Goal: Feedback & Contribution: Contribute content

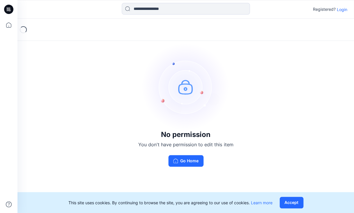
click at [342, 9] on p "Login" at bounding box center [341, 9] width 10 height 6
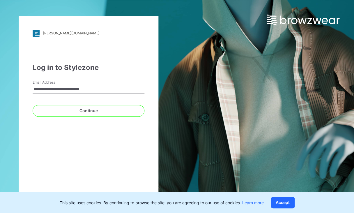
type input "**********"
click at [88, 110] on button "Continue" at bounding box center [89, 111] width 112 height 12
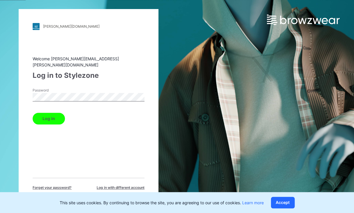
click at [48, 115] on button "Log in" at bounding box center [49, 119] width 32 height 12
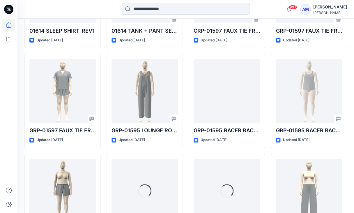
scroll to position [837, 0]
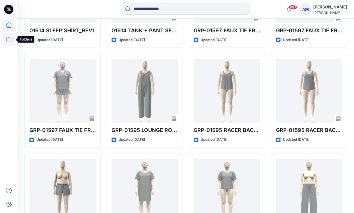
click at [8, 40] on icon at bounding box center [8, 39] width 13 height 13
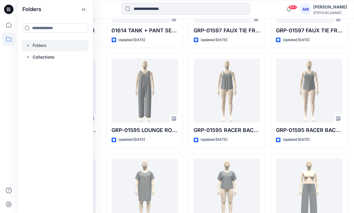
click at [35, 47] on div at bounding box center [55, 46] width 66 height 12
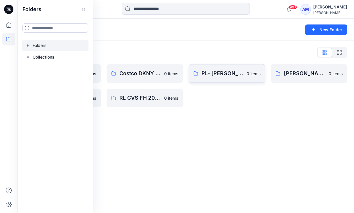
click at [234, 78] on link "PL- [PERSON_NAME] Leeds- 0 items" at bounding box center [227, 73] width 76 height 19
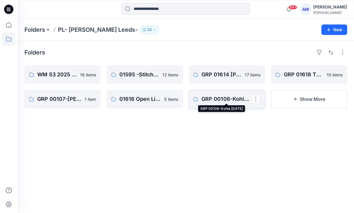
click at [220, 99] on p "GRP 00106-Kohls [DATE]" at bounding box center [225, 99] width 49 height 8
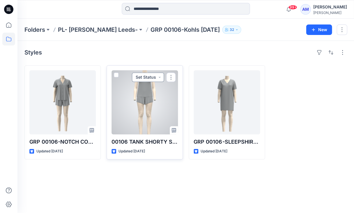
click at [155, 77] on button "Set Status" at bounding box center [148, 76] width 32 height 9
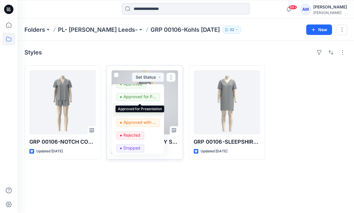
scroll to position [33, 0]
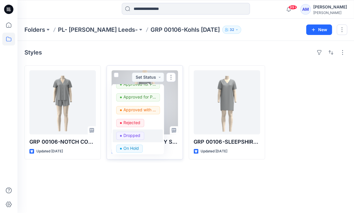
click at [127, 134] on p "Dropped" at bounding box center [131, 136] width 17 height 8
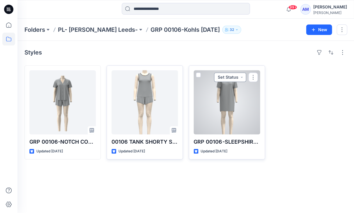
click at [237, 78] on button "Set Status" at bounding box center [230, 76] width 32 height 9
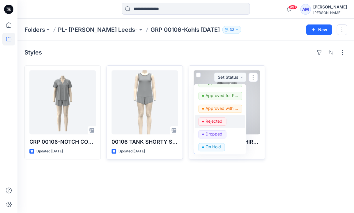
scroll to position [35, 0]
click at [217, 132] on p "Dropped" at bounding box center [213, 133] width 17 height 8
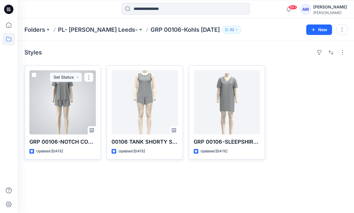
click at [75, 86] on div at bounding box center [62, 102] width 66 height 64
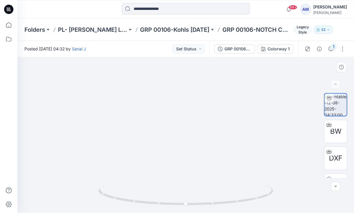
drag, startPoint x: 169, startPoint y: 94, endPoint x: 169, endPoint y: 119, distance: 24.7
click at [169, 119] on img at bounding box center [185, 120] width 260 height 183
drag, startPoint x: 193, startPoint y: 204, endPoint x: 120, endPoint y: 182, distance: 76.7
click at [120, 182] on div at bounding box center [185, 135] width 336 height 156
drag, startPoint x: 125, startPoint y: 197, endPoint x: 152, endPoint y: 202, distance: 28.4
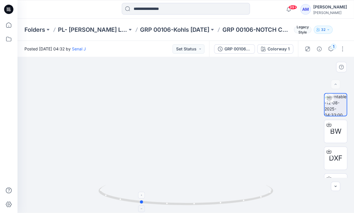
click at [152, 202] on icon at bounding box center [186, 195] width 176 height 22
drag, startPoint x: 152, startPoint y: 202, endPoint x: 193, endPoint y: 212, distance: 42.0
click at [193, 212] on html "99+ Notifications [PERSON_NAME] shared 01619-SLEEPSHIRT_DEV_REV2 in WM S3 2025 …" at bounding box center [177, 106] width 354 height 213
click at [202, 100] on img at bounding box center [185, 120] width 260 height 183
click at [185, 173] on img at bounding box center [185, 120] width 260 height 183
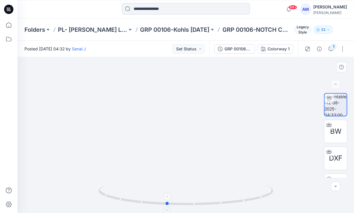
drag, startPoint x: 196, startPoint y: 205, endPoint x: 182, endPoint y: 205, distance: 14.3
click at [182, 205] on icon at bounding box center [186, 195] width 176 height 22
drag, startPoint x: 200, startPoint y: 206, endPoint x: 216, endPoint y: 211, distance: 17.2
click at [216, 211] on div at bounding box center [185, 198] width 175 height 29
drag, startPoint x: 187, startPoint y: 204, endPoint x: 213, endPoint y: 211, distance: 26.5
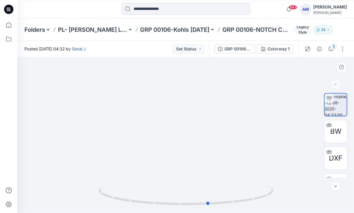
click at [213, 211] on div at bounding box center [185, 198] width 175 height 29
drag, startPoint x: 192, startPoint y: 96, endPoint x: 192, endPoint y: 101, distance: 5.2
click at [192, 101] on img at bounding box center [185, 124] width 260 height 178
click at [178, 152] on img at bounding box center [185, 124] width 260 height 178
drag, startPoint x: 195, startPoint y: 205, endPoint x: 226, endPoint y: 206, distance: 31.2
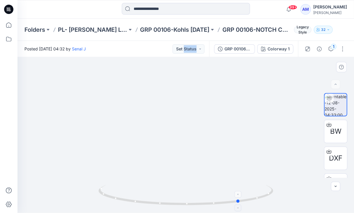
click at [226, 206] on icon at bounding box center [186, 195] width 176 height 22
drag, startPoint x: 190, startPoint y: 205, endPoint x: 159, endPoint y: 202, distance: 31.4
click at [159, 202] on icon at bounding box center [186, 195] width 176 height 22
drag, startPoint x: 199, startPoint y: 197, endPoint x: 185, endPoint y: 188, distance: 16.7
click at [185, 188] on icon at bounding box center [186, 195] width 176 height 22
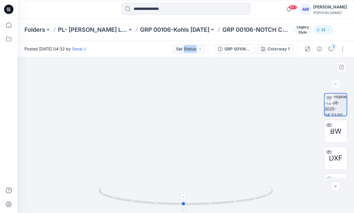
drag, startPoint x: 221, startPoint y: 203, endPoint x: 214, endPoint y: 198, distance: 8.6
click at [214, 198] on icon at bounding box center [186, 195] width 176 height 22
click at [201, 96] on img at bounding box center [185, 125] width 243 height 174
drag, startPoint x: 206, startPoint y: 206, endPoint x: 178, endPoint y: 205, distance: 28.0
click at [178, 205] on icon at bounding box center [186, 195] width 176 height 22
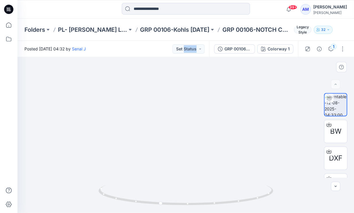
drag, startPoint x: 128, startPoint y: 98, endPoint x: 128, endPoint y: 108, distance: 9.3
click at [128, 108] on img at bounding box center [185, 128] width 260 height 168
click at [200, 48] on button "Set Status" at bounding box center [188, 48] width 32 height 9
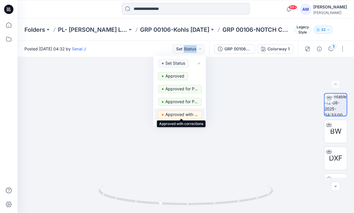
click at [186, 116] on p "Approved with corrections" at bounding box center [181, 115] width 33 height 8
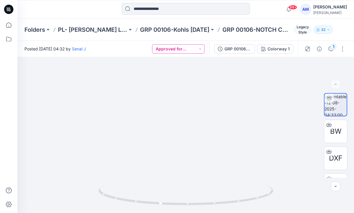
click at [195, 49] on button "Approved for Upload to customer platform" at bounding box center [178, 48] width 52 height 9
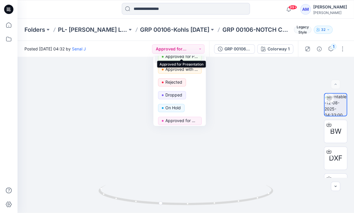
scroll to position [47, 0]
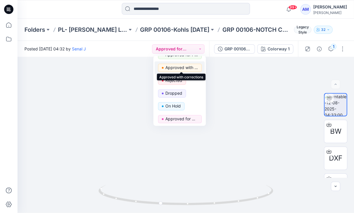
click at [179, 65] on p "Approved with corrections" at bounding box center [181, 68] width 33 height 8
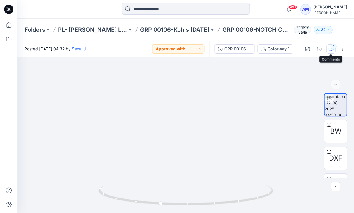
click at [332, 48] on div "1" at bounding box center [333, 47] width 6 height 6
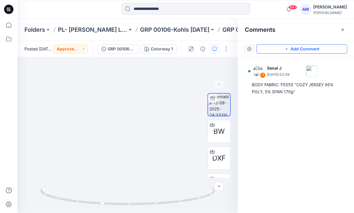
click at [296, 46] on button "Add Comment" at bounding box center [301, 48] width 91 height 9
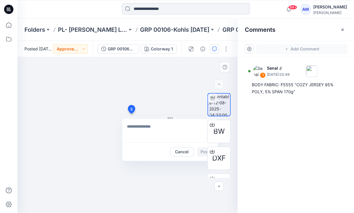
click at [131, 113] on div "2 Cancel Post" at bounding box center [127, 135] width 220 height 156
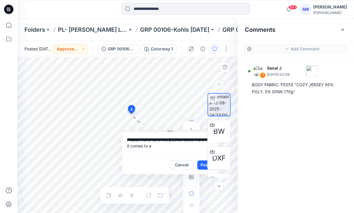
drag, startPoint x: 144, startPoint y: 117, endPoint x: 144, endPoint y: 130, distance: 13.1
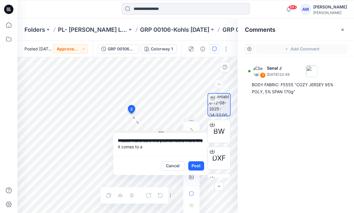
drag, startPoint x: 156, startPoint y: 130, endPoint x: 147, endPoint y: 131, distance: 9.1
drag, startPoint x: 157, startPoint y: 147, endPoint x: 162, endPoint y: 140, distance: 8.7
click at [162, 140] on textarea "**********" at bounding box center [160, 144] width 95 height 23
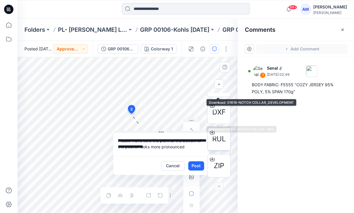
scroll to position [46, 0]
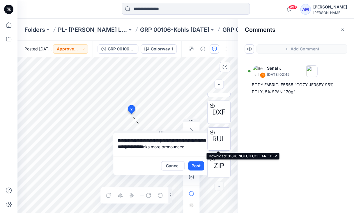
click at [212, 130] on icon at bounding box center [212, 132] width 5 height 5
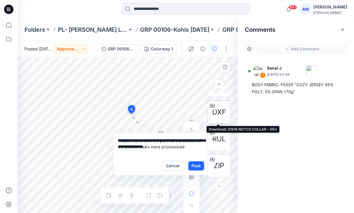
click at [211, 105] on icon at bounding box center [212, 104] width 2 height 3
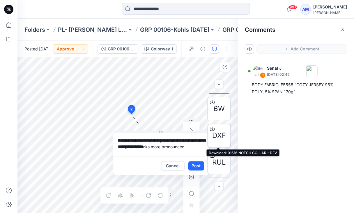
scroll to position [22, 0]
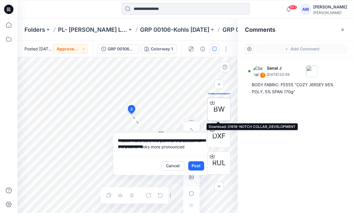
click at [210, 101] on icon at bounding box center [212, 102] width 5 height 5
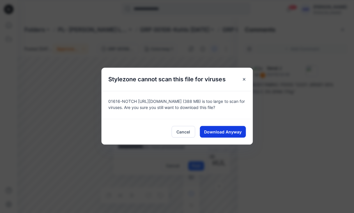
click at [219, 130] on span "Download Anyway" at bounding box center [223, 132] width 38 height 6
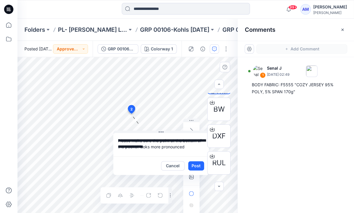
click at [193, 147] on textarea "**********" at bounding box center [160, 144] width 95 height 23
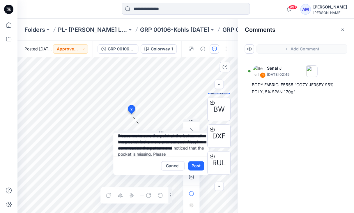
scroll to position [16, 0]
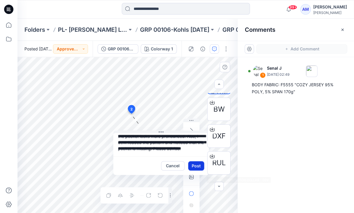
type textarea "**********"
click at [197, 165] on button "Post" at bounding box center [196, 165] width 16 height 9
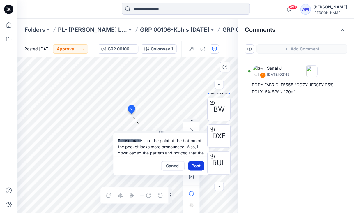
scroll to position [0, 0]
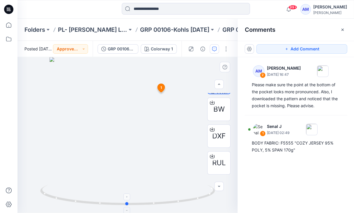
drag, startPoint x: 134, startPoint y: 204, endPoint x: 134, endPoint y: 200, distance: 4.1
click at [134, 200] on icon at bounding box center [128, 195] width 176 height 22
drag, startPoint x: 161, startPoint y: 88, endPoint x: 144, endPoint y: 88, distance: 16.9
click at [144, 88] on div "BW DXF RUL ZIP Colorway 1 Loading... Material Properties Loading... 3 1 Senal J…" at bounding box center [127, 135] width 220 height 156
click at [150, 121] on img at bounding box center [126, 134] width 155 height 155
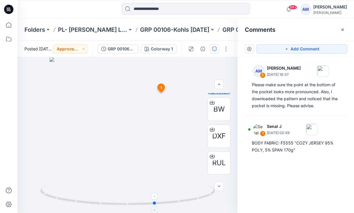
drag, startPoint x: 164, startPoint y: 201, endPoint x: 193, endPoint y: 204, distance: 28.3
click at [193, 204] on icon at bounding box center [128, 195] width 176 height 22
click at [214, 47] on icon "button" at bounding box center [214, 49] width 5 height 5
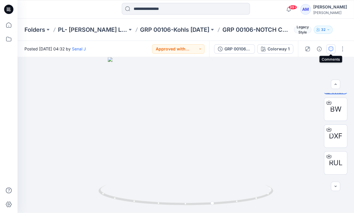
click at [332, 50] on icon "button" at bounding box center [330, 49] width 5 height 5
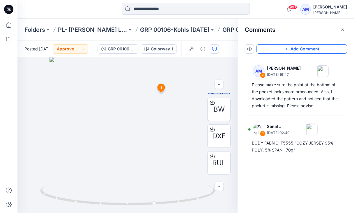
click at [271, 51] on button "Add Comment" at bounding box center [301, 48] width 91 height 9
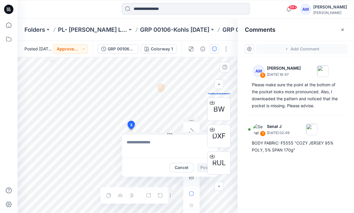
click at [131, 129] on div "3 Cancel Post 1 Senal J [DATE] 02:49 BODY FABRIC: F5555 "COZY JERSEY 95% POLY, …" at bounding box center [127, 135] width 220 height 156
type textarea "*"
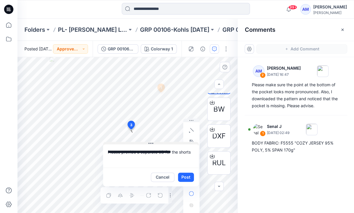
drag, startPoint x: 147, startPoint y: 134, endPoint x: 128, endPoint y: 143, distance: 21.2
click at [191, 152] on textarea "**********" at bounding box center [150, 155] width 95 height 23
type textarea "**********"
click at [100, 149] on div "**********" at bounding box center [127, 135] width 220 height 156
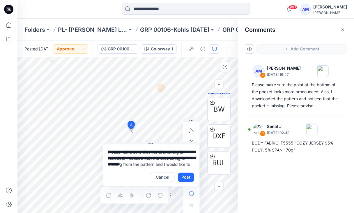
scroll to position [5, 0]
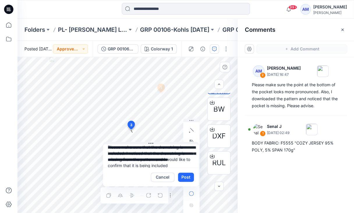
drag, startPoint x: 177, startPoint y: 165, endPoint x: 163, endPoint y: 156, distance: 16.3
click at [163, 156] on textarea "**********" at bounding box center [150, 155] width 95 height 23
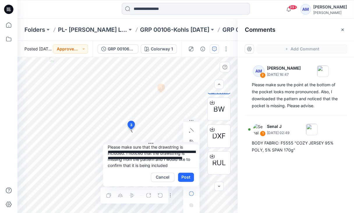
scroll to position [4, 0]
click at [128, 155] on textarea "**********" at bounding box center [150, 155] width 95 height 23
paste textarea "**********"
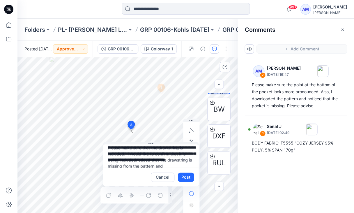
click at [126, 154] on textarea "**********" at bounding box center [150, 155] width 95 height 23
click at [136, 161] on textarea "**********" at bounding box center [150, 155] width 95 height 23
click at [130, 161] on textarea "**********" at bounding box center [150, 155] width 95 height 23
drag, startPoint x: 135, startPoint y: 160, endPoint x: 119, endPoint y: 159, distance: 16.0
click at [119, 159] on textarea "**********" at bounding box center [150, 155] width 95 height 23
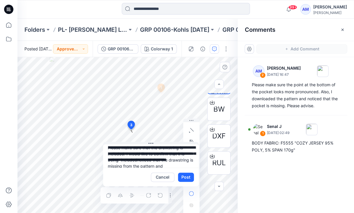
click at [123, 153] on textarea "**********" at bounding box center [150, 155] width 95 height 23
click at [152, 165] on textarea "**********" at bounding box center [150, 155] width 95 height 23
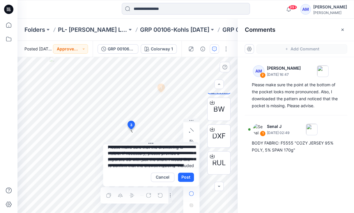
scroll to position [11, 0]
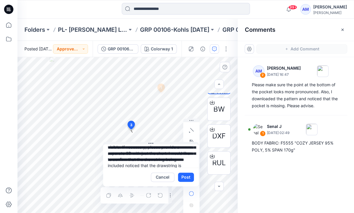
click at [187, 159] on textarea "**********" at bounding box center [150, 155] width 95 height 23
click at [183, 160] on textarea "**********" at bounding box center [150, 155] width 95 height 23
drag, startPoint x: 123, startPoint y: 164, endPoint x: 107, endPoint y: 154, distance: 19.0
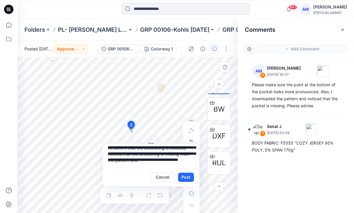
click at [107, 154] on textarea "**********" at bounding box center [150, 155] width 95 height 23
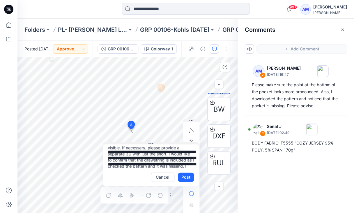
scroll to position [0, 0]
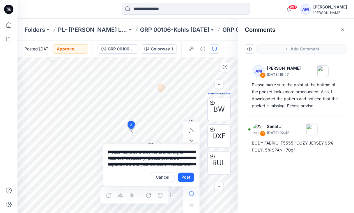
click at [101, 130] on div "**********" at bounding box center [127, 135] width 220 height 156
click at [133, 164] on textarea "**********" at bounding box center [150, 155] width 95 height 23
click at [173, 164] on textarea "**********" at bounding box center [150, 155] width 95 height 23
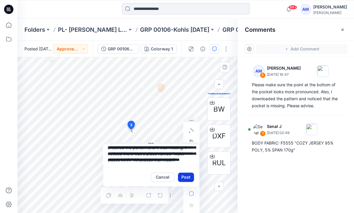
scroll to position [35, 0]
drag, startPoint x: 133, startPoint y: 157, endPoint x: 184, endPoint y: 176, distance: 54.6
click at [184, 176] on div "**********" at bounding box center [150, 165] width 95 height 42
type textarea "**********"
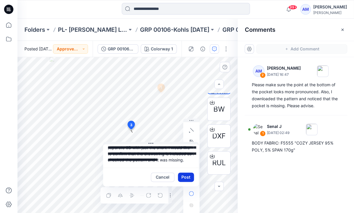
click at [184, 174] on button "Post" at bounding box center [186, 176] width 16 height 9
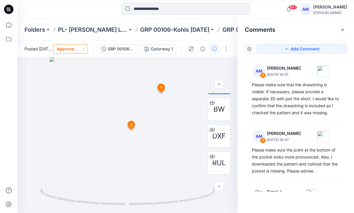
click at [79, 49] on button "Approved with corrections" at bounding box center [70, 48] width 35 height 9
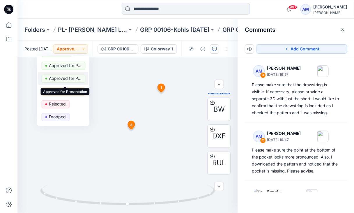
scroll to position [26, 0]
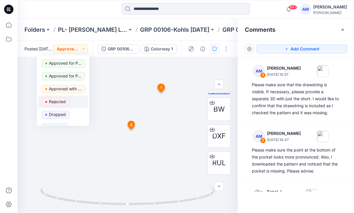
click at [65, 102] on p "Rejected" at bounding box center [57, 102] width 17 height 8
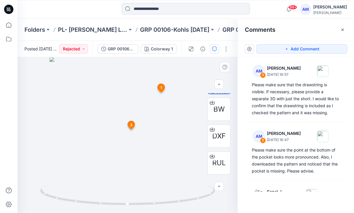
click at [130, 126] on span "3" at bounding box center [131, 124] width 2 height 5
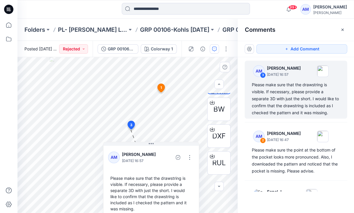
click at [130, 126] on span "3" at bounding box center [131, 124] width 2 height 5
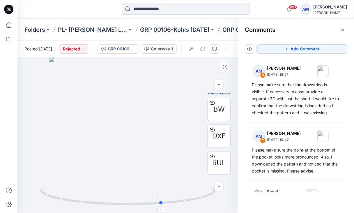
drag, startPoint x: 132, startPoint y: 204, endPoint x: 171, endPoint y: 205, distance: 38.7
click at [171, 205] on icon at bounding box center [128, 195] width 176 height 22
drag, startPoint x: 158, startPoint y: 203, endPoint x: 142, endPoint y: 197, distance: 17.0
click at [142, 197] on icon at bounding box center [128, 195] width 176 height 22
drag, startPoint x: 149, startPoint y: 201, endPoint x: 88, endPoint y: 198, distance: 60.3
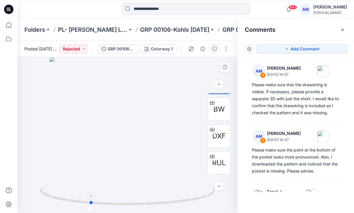
click at [88, 198] on icon at bounding box center [128, 195] width 176 height 22
click at [278, 52] on button "Add Comment" at bounding box center [301, 48] width 91 height 9
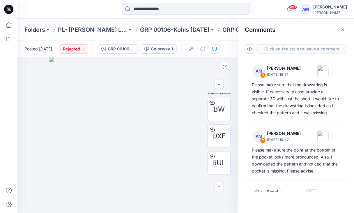
click at [130, 140] on div "4" at bounding box center [127, 135] width 220 height 156
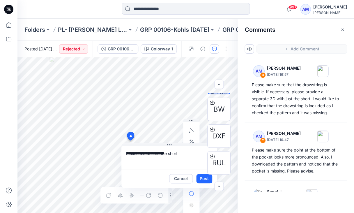
type textarea "**********"
drag, startPoint x: 186, startPoint y: 155, endPoint x: 123, endPoint y: 154, distance: 62.6
click at [123, 154] on textarea "**********" at bounding box center [168, 156] width 95 height 23
type textarea "*"
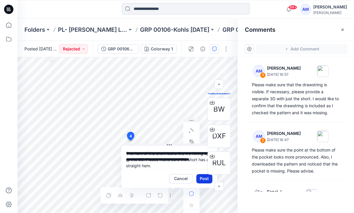
type textarea "**********"
click at [204, 179] on button "Post" at bounding box center [204, 178] width 16 height 9
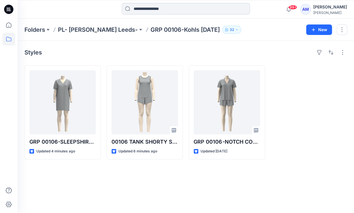
click at [182, 6] on input at bounding box center [186, 9] width 128 height 12
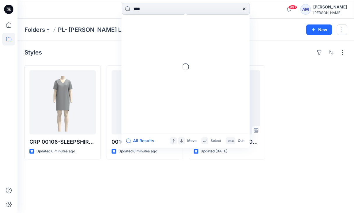
type input "*****"
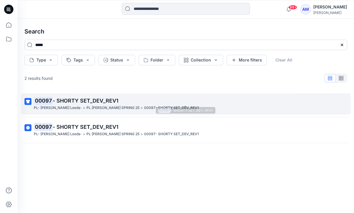
click at [170, 97] on p "00097 - SHORTY SET_DEV_REV1" at bounding box center [185, 101] width 303 height 8
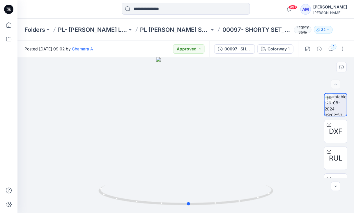
drag, startPoint x: 185, startPoint y: 160, endPoint x: 188, endPoint y: 157, distance: 4.1
click at [188, 157] on div at bounding box center [185, 135] width 336 height 156
drag, startPoint x: 169, startPoint y: 104, endPoint x: 170, endPoint y: 128, distance: 24.2
click at [170, 128] on img at bounding box center [185, 130] width 84 height 165
drag, startPoint x: 173, startPoint y: 205, endPoint x: 203, endPoint y: 204, distance: 30.6
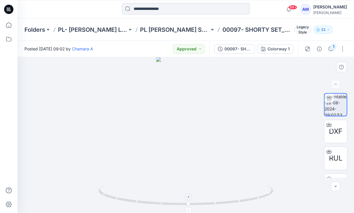
click at [203, 204] on icon at bounding box center [186, 195] width 176 height 22
drag, startPoint x: 198, startPoint y: 202, endPoint x: 223, endPoint y: 202, distance: 24.7
click at [223, 202] on icon at bounding box center [186, 195] width 176 height 22
click at [189, 203] on icon at bounding box center [186, 195] width 176 height 22
drag, startPoint x: 184, startPoint y: 203, endPoint x: 191, endPoint y: 203, distance: 7.3
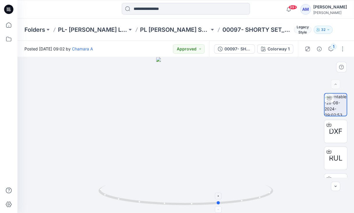
click at [191, 203] on icon at bounding box center [186, 195] width 176 height 22
drag, startPoint x: 191, startPoint y: 203, endPoint x: 221, endPoint y: 201, distance: 29.7
click at [221, 201] on icon at bounding box center [186, 195] width 176 height 22
click at [184, 88] on div at bounding box center [185, 135] width 336 height 156
drag, startPoint x: 203, startPoint y: 204, endPoint x: 161, endPoint y: 200, distance: 42.3
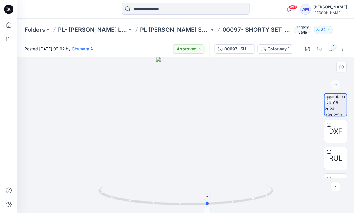
click at [161, 200] on icon at bounding box center [186, 195] width 176 height 22
drag, startPoint x: 191, startPoint y: 198, endPoint x: 165, endPoint y: 177, distance: 33.5
click at [165, 177] on div at bounding box center [185, 135] width 336 height 156
click at [163, 0] on div "99+ Notifications Suresh Perera shared 01619-SLEEPSHIRT_DEV_REV2 in WM S3 2025 …" at bounding box center [185, 9] width 336 height 19
click at [198, 89] on img at bounding box center [186, 115] width 164 height 195
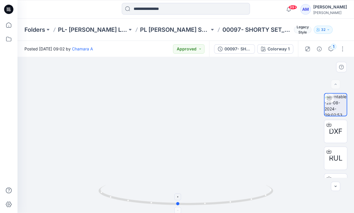
drag, startPoint x: 201, startPoint y: 201, endPoint x: 197, endPoint y: 204, distance: 4.9
click at [197, 204] on icon at bounding box center [186, 195] width 176 height 22
drag, startPoint x: 169, startPoint y: 204, endPoint x: 178, endPoint y: 206, distance: 9.5
click at [178, 206] on icon at bounding box center [186, 195] width 176 height 22
drag, startPoint x: 202, startPoint y: 199, endPoint x: 168, endPoint y: 198, distance: 34.3
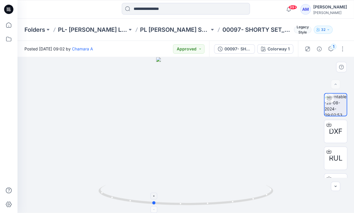
click at [168, 198] on icon at bounding box center [186, 195] width 176 height 22
drag, startPoint x: 218, startPoint y: 161, endPoint x: 219, endPoint y: 59, distance: 102.1
click at [219, 59] on img at bounding box center [185, 55] width 215 height 315
drag, startPoint x: 219, startPoint y: 59, endPoint x: 226, endPoint y: 6, distance: 53.5
click at [226, 6] on div "99+ Notifications Suresh Perera shared 01619-SLEEPSHIRT_DEV_REV2 in WM S3 2025 …" at bounding box center [177, 106] width 354 height 213
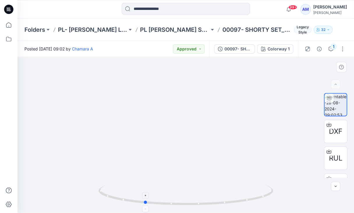
drag, startPoint x: 197, startPoint y: 203, endPoint x: 189, endPoint y: 201, distance: 8.4
click at [189, 201] on icon at bounding box center [186, 195] width 176 height 22
drag, startPoint x: 117, startPoint y: 100, endPoint x: 185, endPoint y: 102, distance: 68.7
click at [185, 102] on img at bounding box center [185, 29] width 215 height 366
click at [202, 48] on button "Approved" at bounding box center [188, 48] width 31 height 9
